Goal: Find specific page/section: Find specific page/section

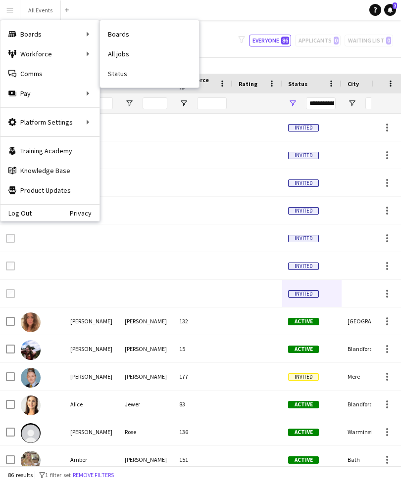
click at [118, 39] on link "Boards" at bounding box center [149, 34] width 99 height 20
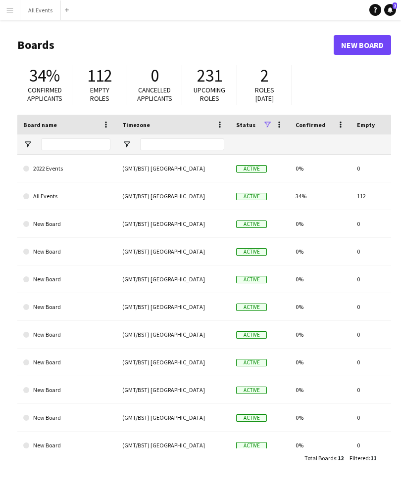
click at [14, 13] on button "Menu" at bounding box center [10, 10] width 20 height 20
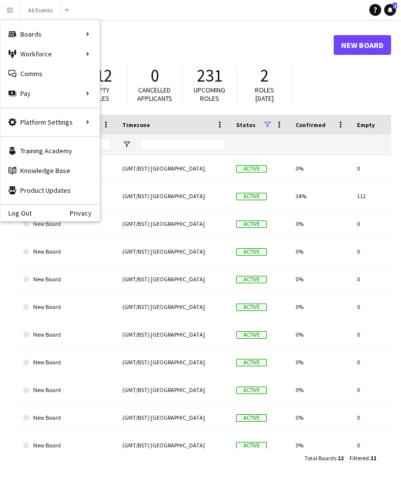
scroll to position [32, 0]
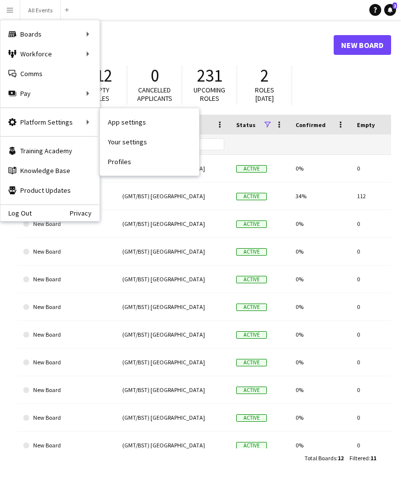
click at [126, 127] on link "App settings" at bounding box center [149, 122] width 99 height 20
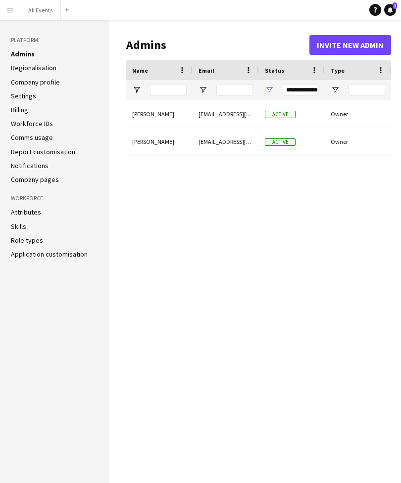
click at [7, 48] on aside "Platform Admins Regionalisation Company profile Settings Billing Workforce IDs …" at bounding box center [54, 251] width 109 height 463
click at [12, 39] on h3 "Platform" at bounding box center [54, 40] width 87 height 9
click at [14, 46] on aside "Platform Admins Regionalisation Company profile Settings Billing Workforce IDs …" at bounding box center [54, 251] width 109 height 463
click at [42, 43] on h3 "Platform" at bounding box center [54, 40] width 87 height 9
click at [44, 36] on h3 "Platform" at bounding box center [54, 40] width 87 height 9
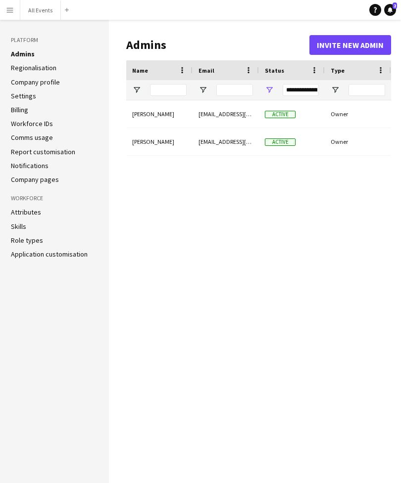
click at [14, 45] on aside "Platform Admins Regionalisation Company profile Settings Billing Workforce IDs …" at bounding box center [54, 251] width 109 height 463
click at [14, 43] on h3 "Platform" at bounding box center [54, 40] width 87 height 9
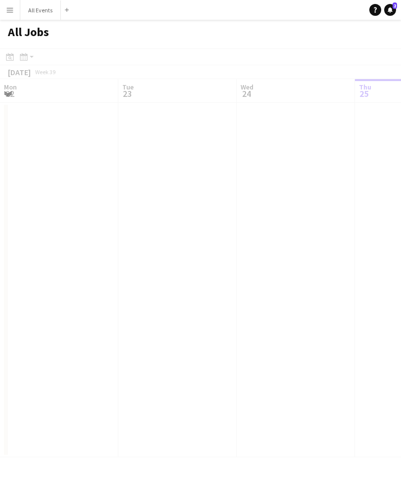
scroll to position [0, 236]
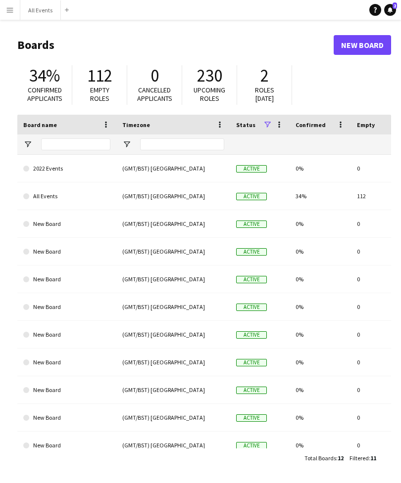
click at [17, 10] on button "Menu" at bounding box center [10, 10] width 20 height 20
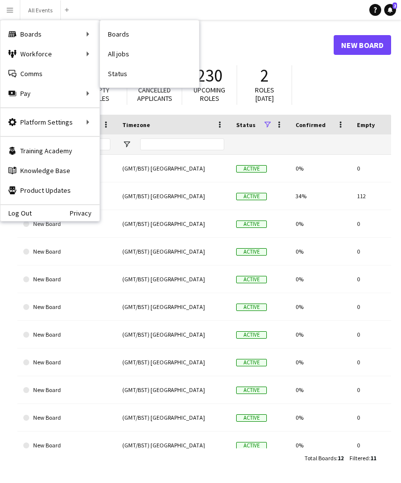
click at [127, 42] on link "Boards" at bounding box center [149, 34] width 99 height 20
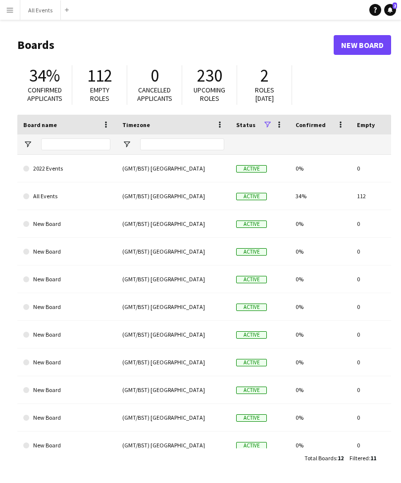
click at [14, 12] on button "Menu" at bounding box center [10, 10] width 20 height 20
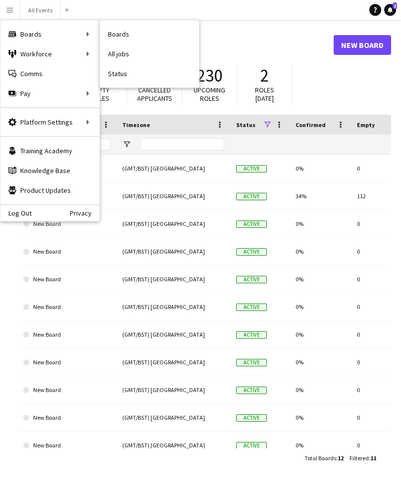
click at [133, 54] on link "All jobs" at bounding box center [149, 54] width 99 height 20
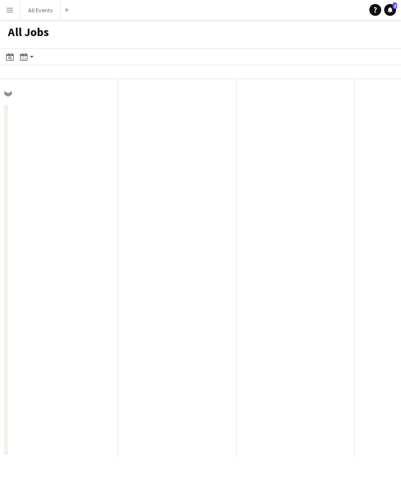
scroll to position [0, 236]
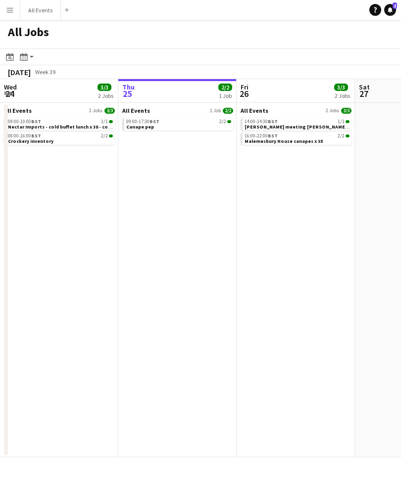
click at [194, 119] on link "09:00-17:30 BST 2/2 Canape pep" at bounding box center [178, 123] width 105 height 11
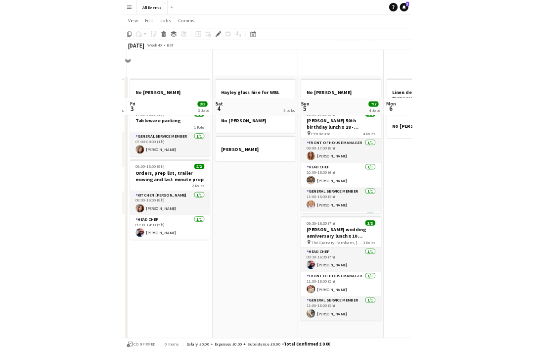
scroll to position [73, 0]
